Goal: Task Accomplishment & Management: Complete application form

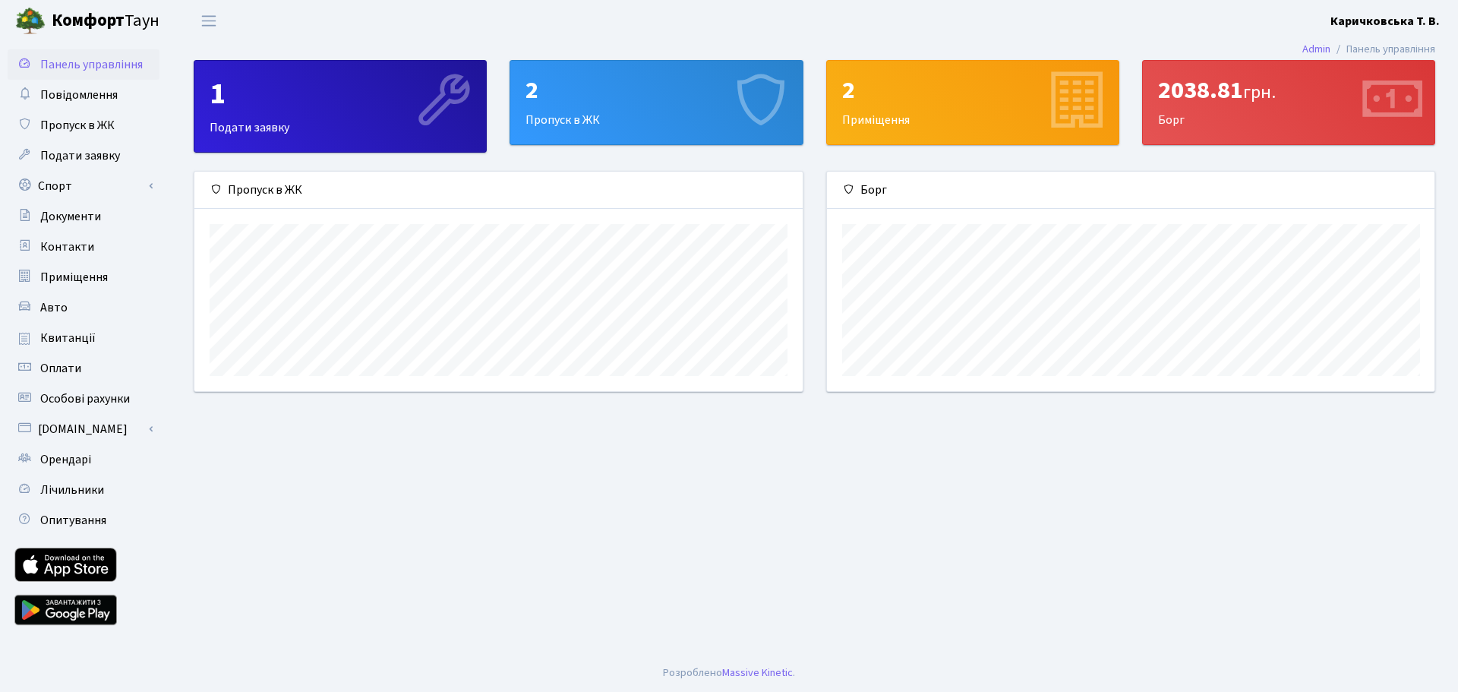
scroll to position [219, 608]
click at [83, 131] on span "Пропуск в ЖК" at bounding box center [77, 125] width 74 height 17
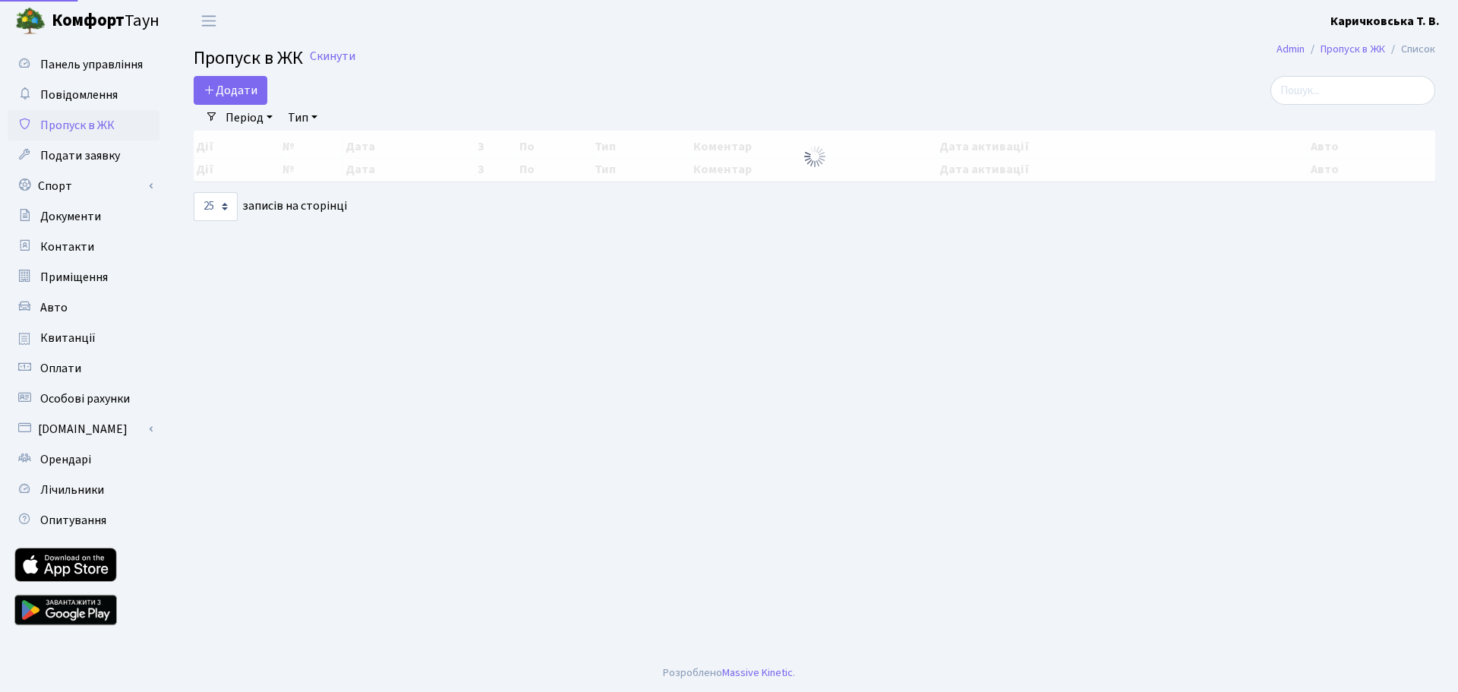
select select "25"
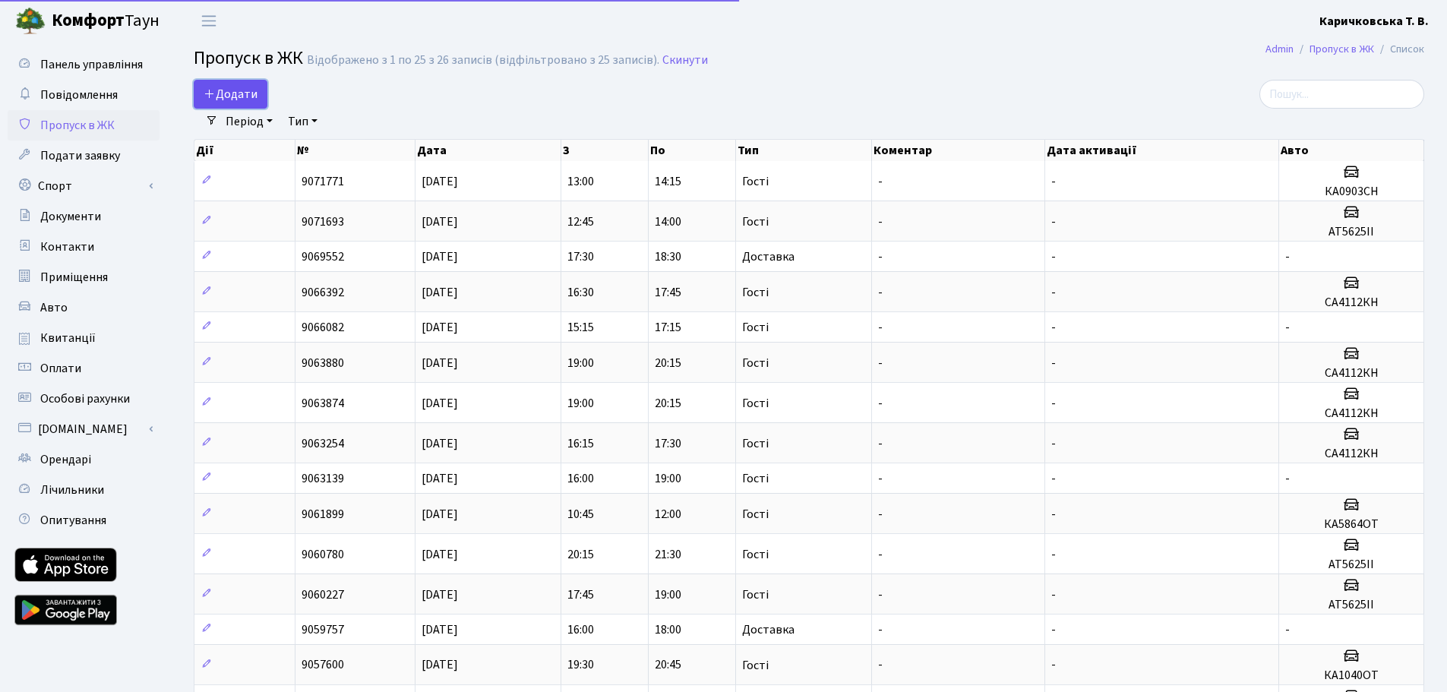
click at [242, 101] on span "Додати" at bounding box center [231, 94] width 54 height 17
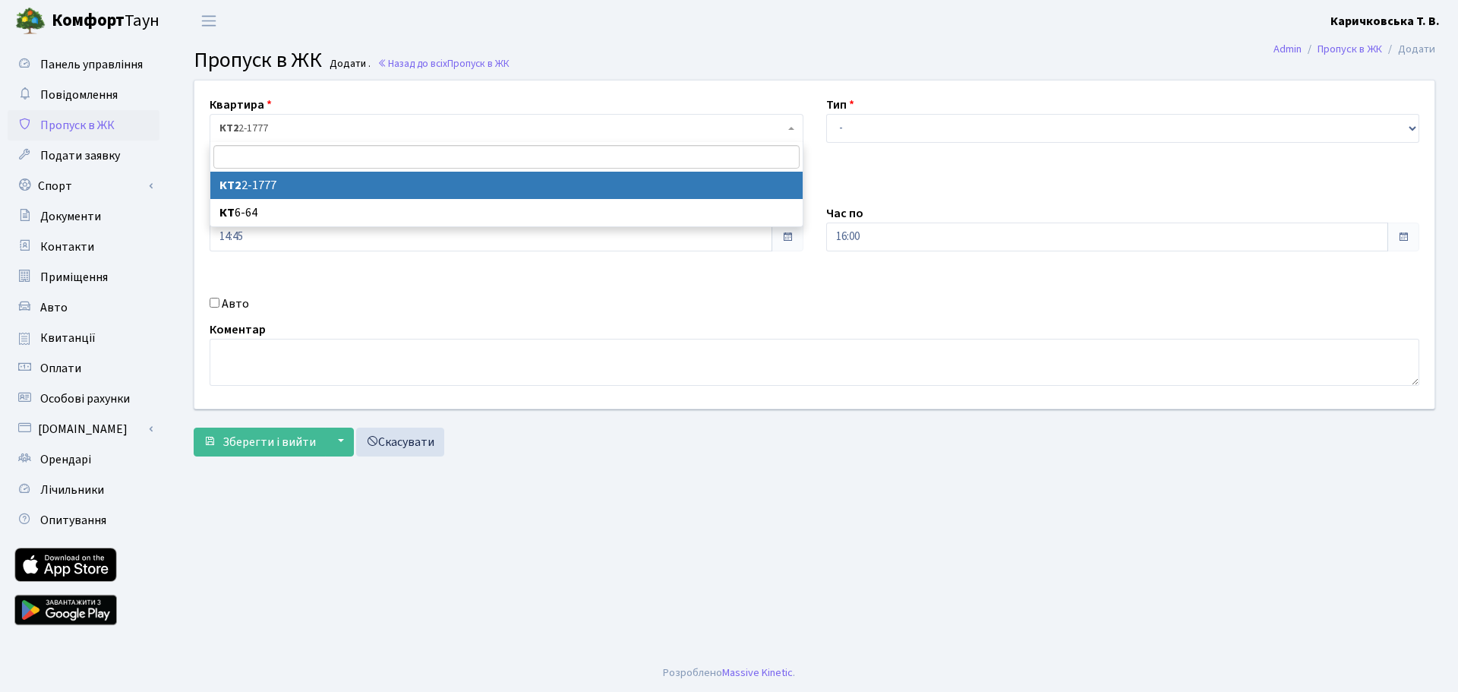
click at [300, 129] on span "КТ2 2-1777" at bounding box center [501, 128] width 565 height 15
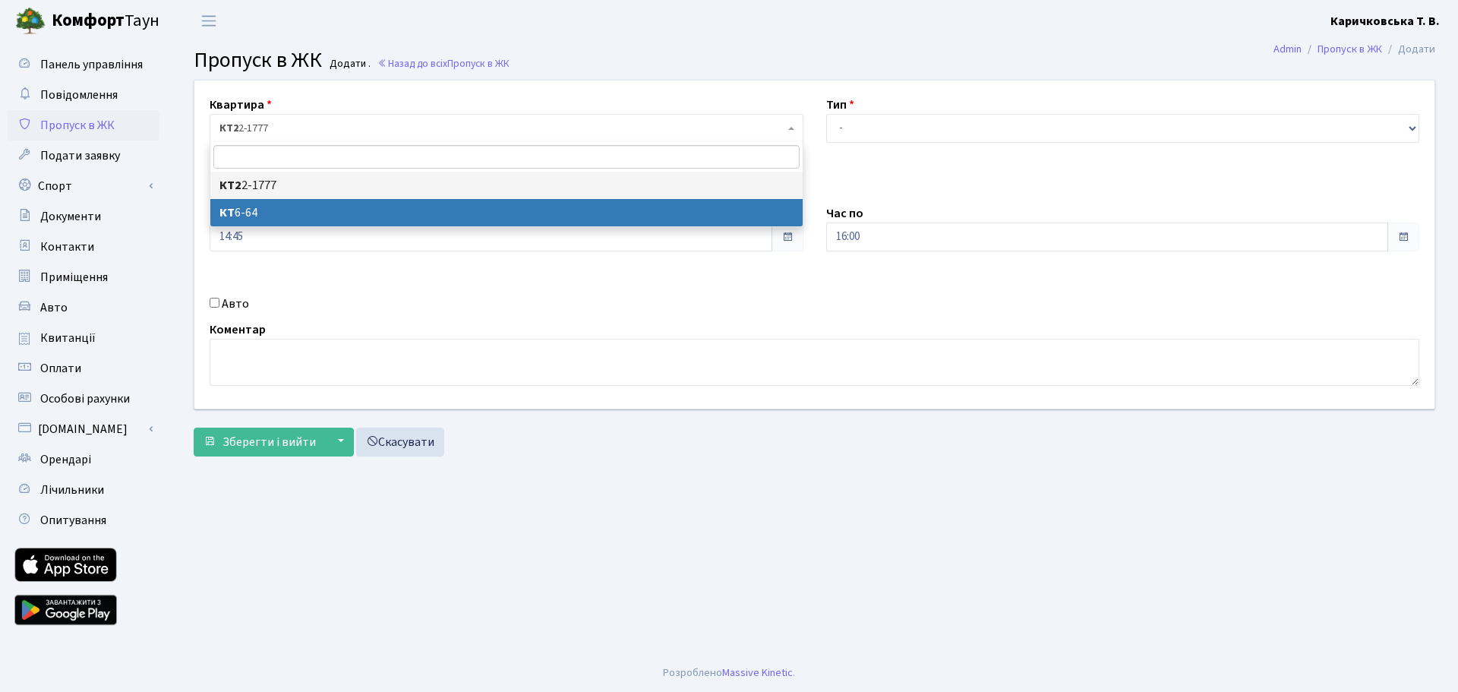
select select "5289"
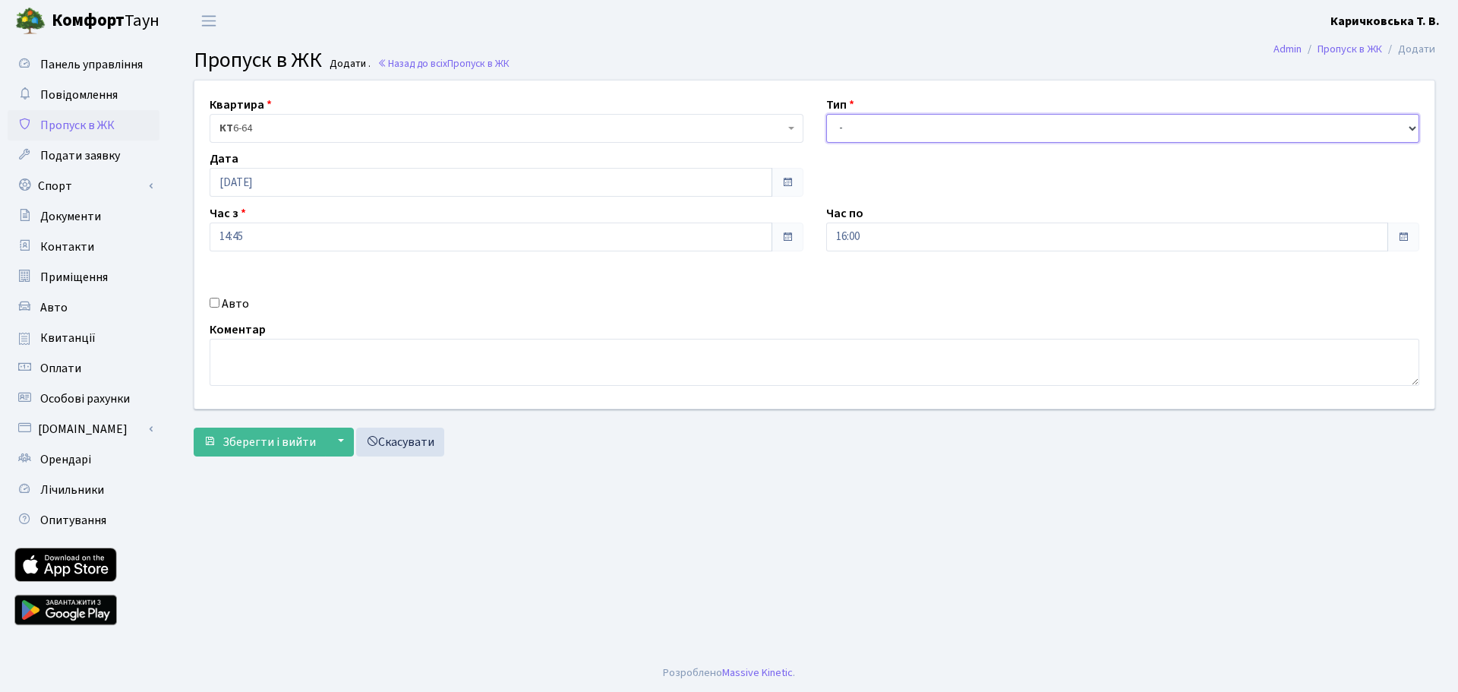
drag, startPoint x: 936, startPoint y: 116, endPoint x: 930, endPoint y: 142, distance: 26.4
click at [936, 116] on select "- Доставка Таксі Гості Сервіс" at bounding box center [1123, 128] width 594 height 29
select select "1"
click at [826, 114] on select "- Доставка Таксі Гості Сервіс" at bounding box center [1123, 128] width 594 height 29
click at [226, 440] on span "Зберегти і вийти" at bounding box center [269, 442] width 93 height 17
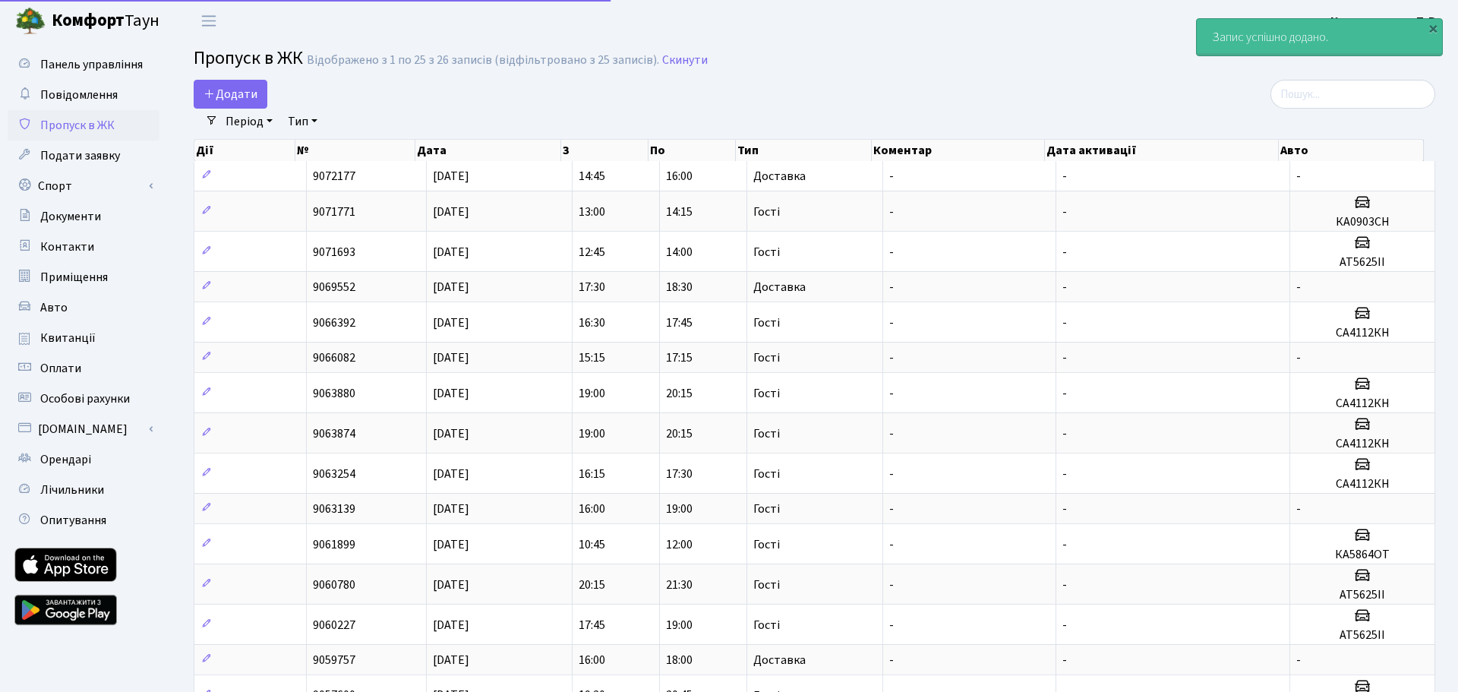
select select "25"
